Goal: Information Seeking & Learning: Check status

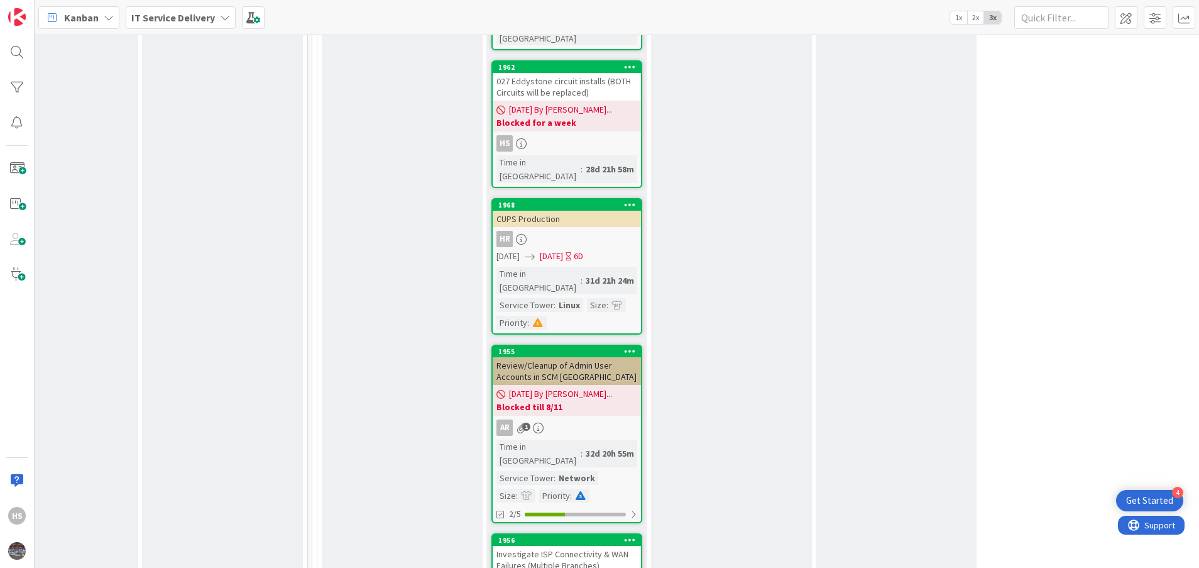
scroll to position [1735, 561]
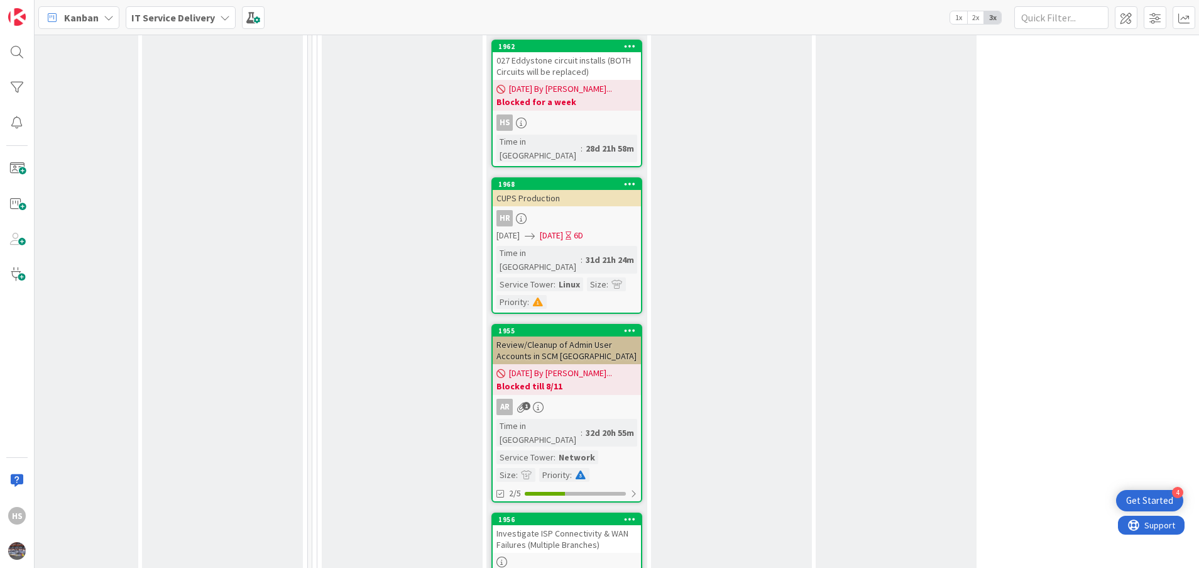
click at [594, 525] on div "Investigate ISP Connectivity & WAN Failures (Multiple Branches)" at bounding box center [567, 539] width 148 height 28
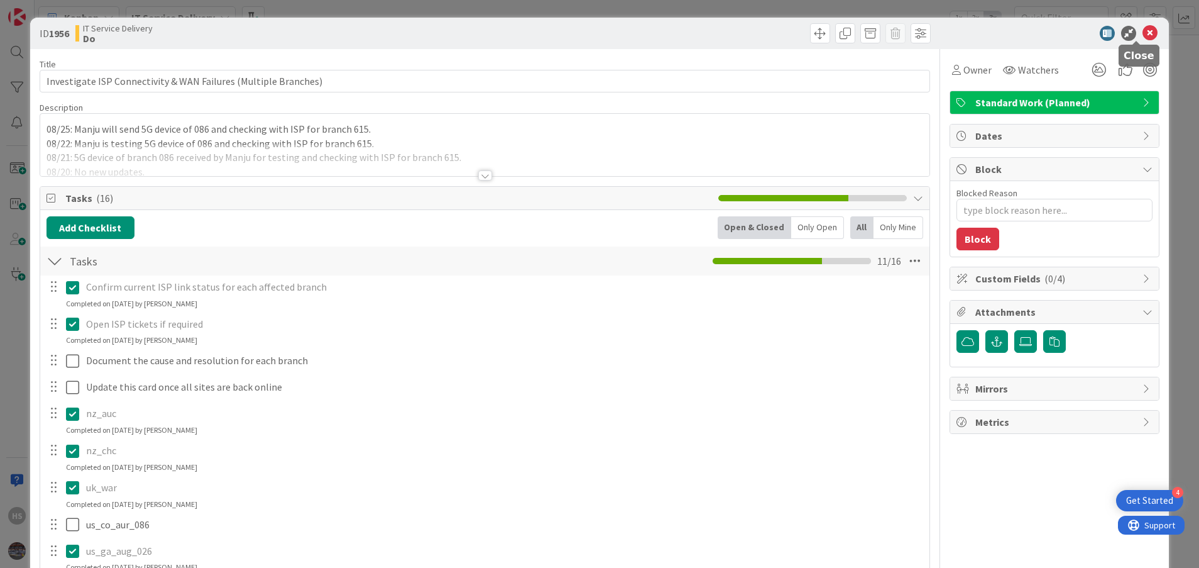
click at [1143, 33] on icon at bounding box center [1150, 33] width 15 height 15
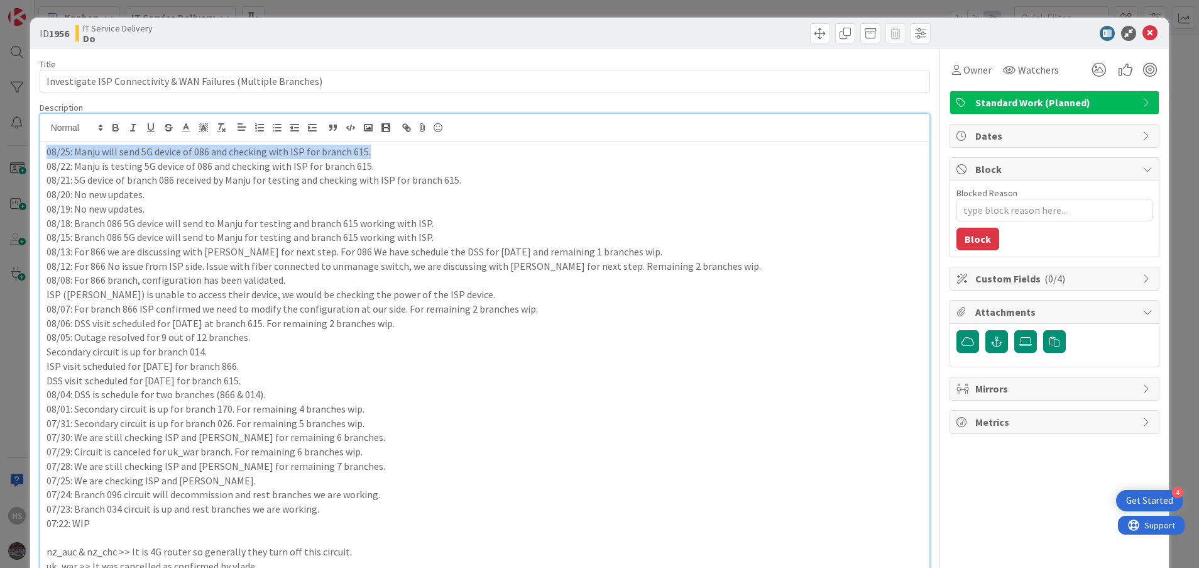
drag, startPoint x: 373, startPoint y: 129, endPoint x: 37, endPoint y: 146, distance: 336.1
copy p "08/25: Manju will send 5G device of 086 and checking with ISP for branch 615."
click at [47, 154] on p "08/25: Manju will send 5G device of 086 and checking with ISP for branch 615." at bounding box center [485, 152] width 877 height 14
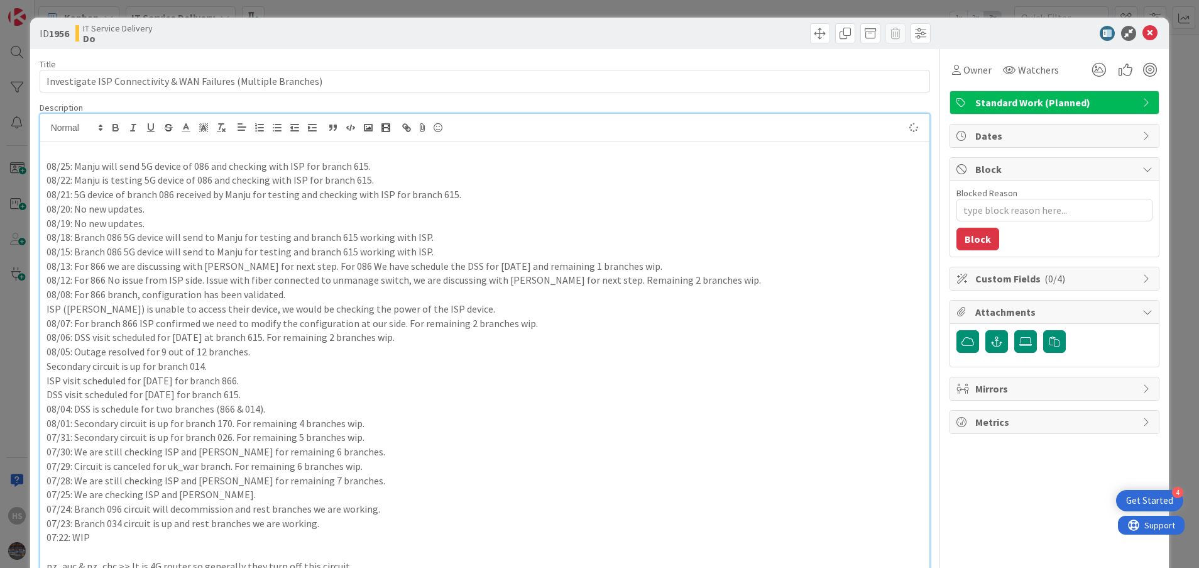
paste div
type textarea "x"
click at [68, 151] on p "08/25: Manju will send 5G device of 086 and checking with ISP for branch 615." at bounding box center [485, 152] width 877 height 14
type textarea "x"
click at [1143, 29] on icon at bounding box center [1150, 33] width 15 height 15
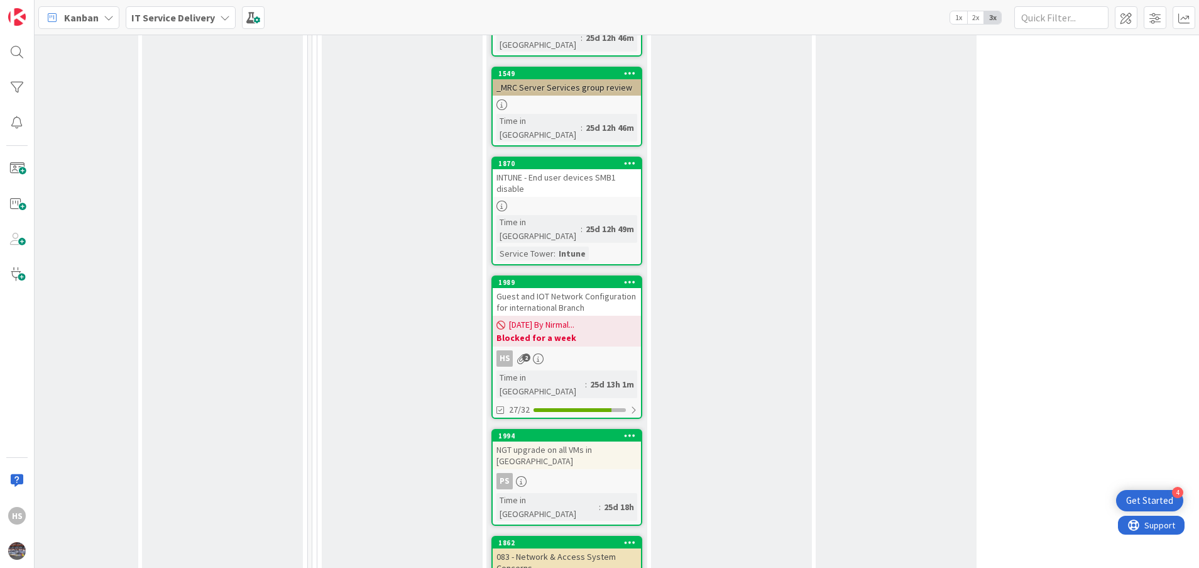
scroll to position [962, 561]
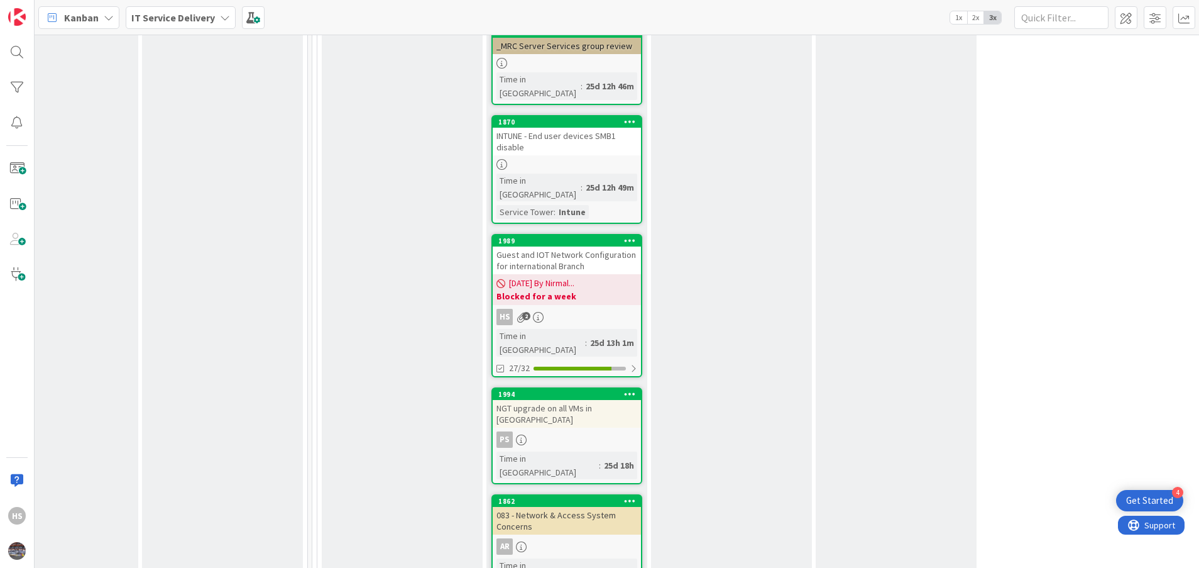
click at [577, 246] on div "Guest and IOT Network Configuration for international Branch" at bounding box center [567, 260] width 148 height 28
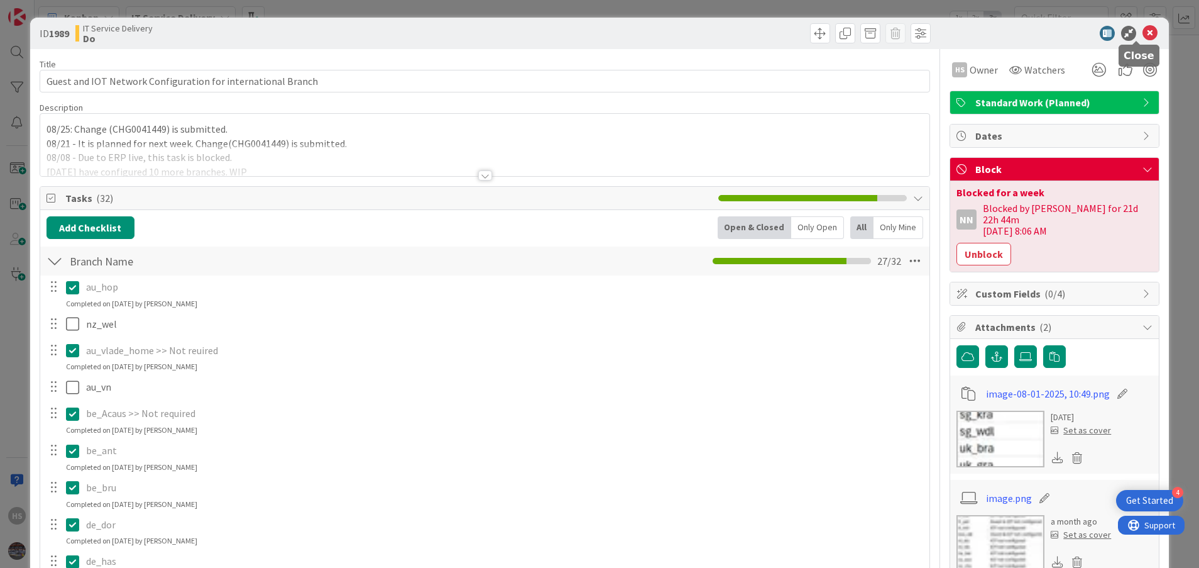
click at [1143, 31] on icon at bounding box center [1150, 33] width 15 height 15
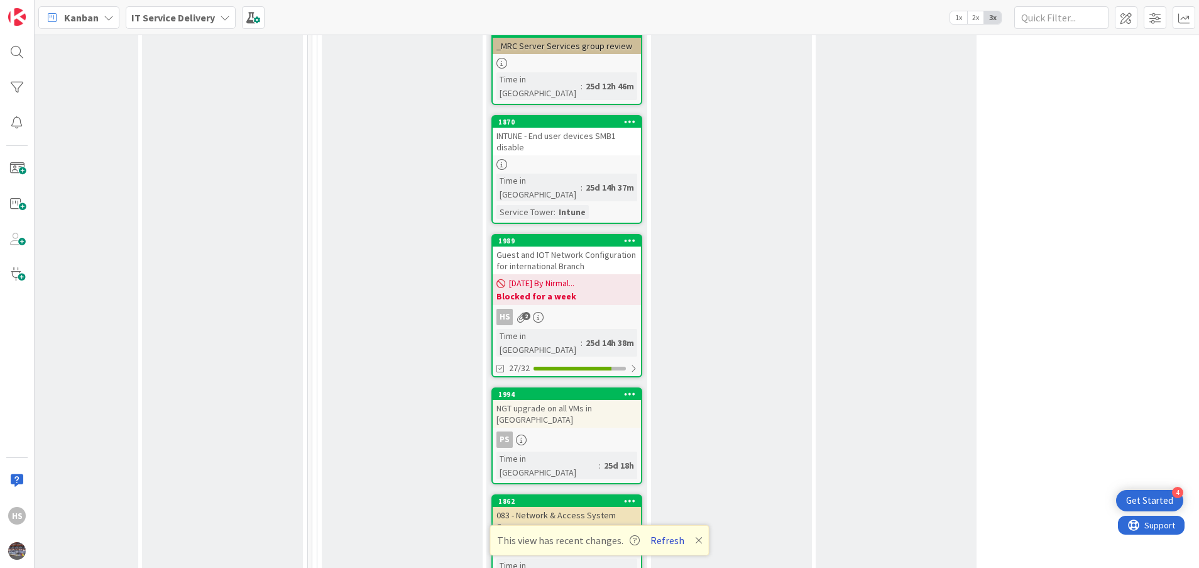
click at [671, 537] on button "Refresh" at bounding box center [667, 540] width 43 height 16
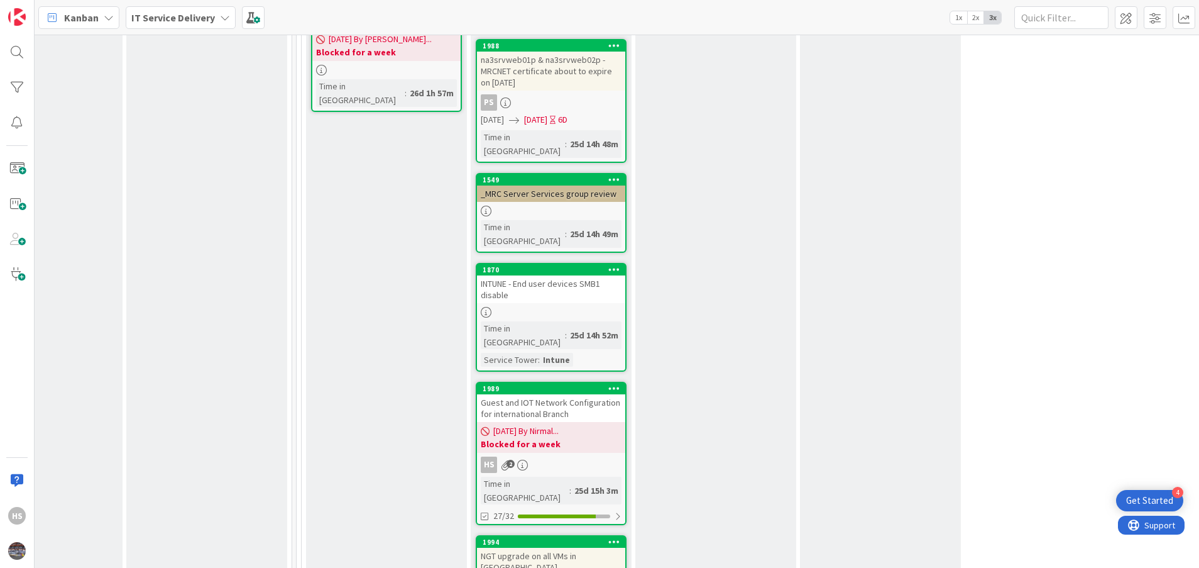
scroll to position [828, 576]
